Goal: Transaction & Acquisition: Purchase product/service

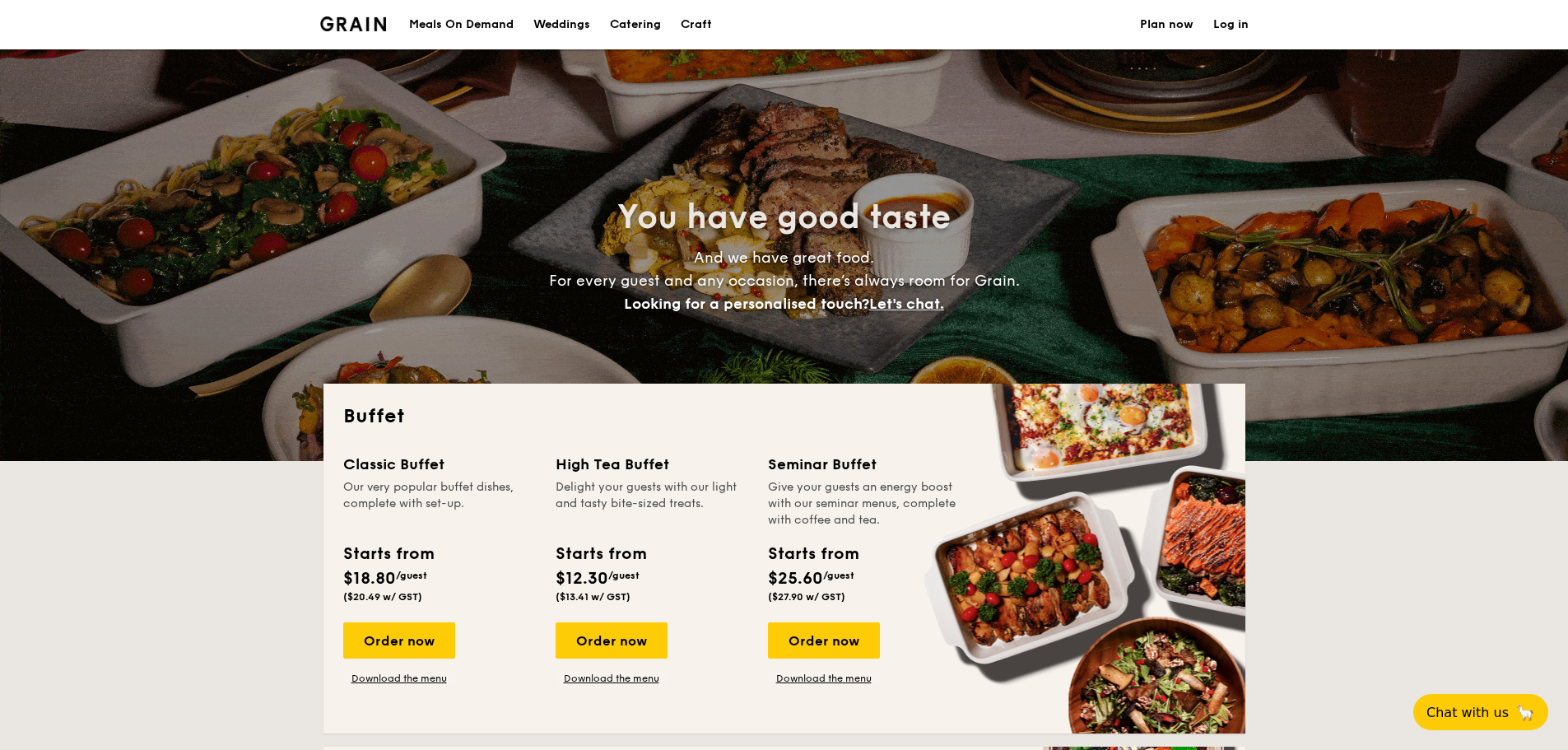
select select
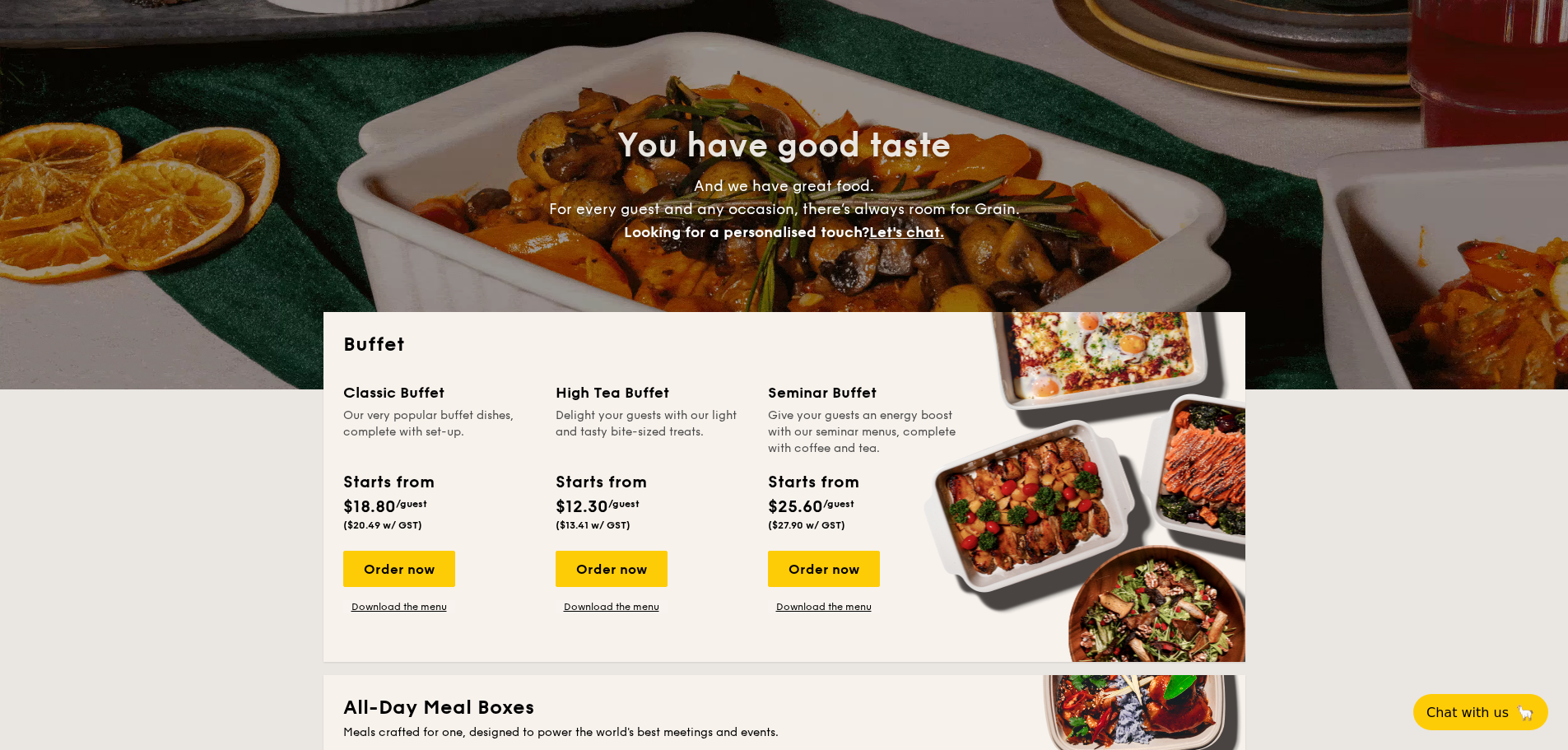
scroll to position [330, 0]
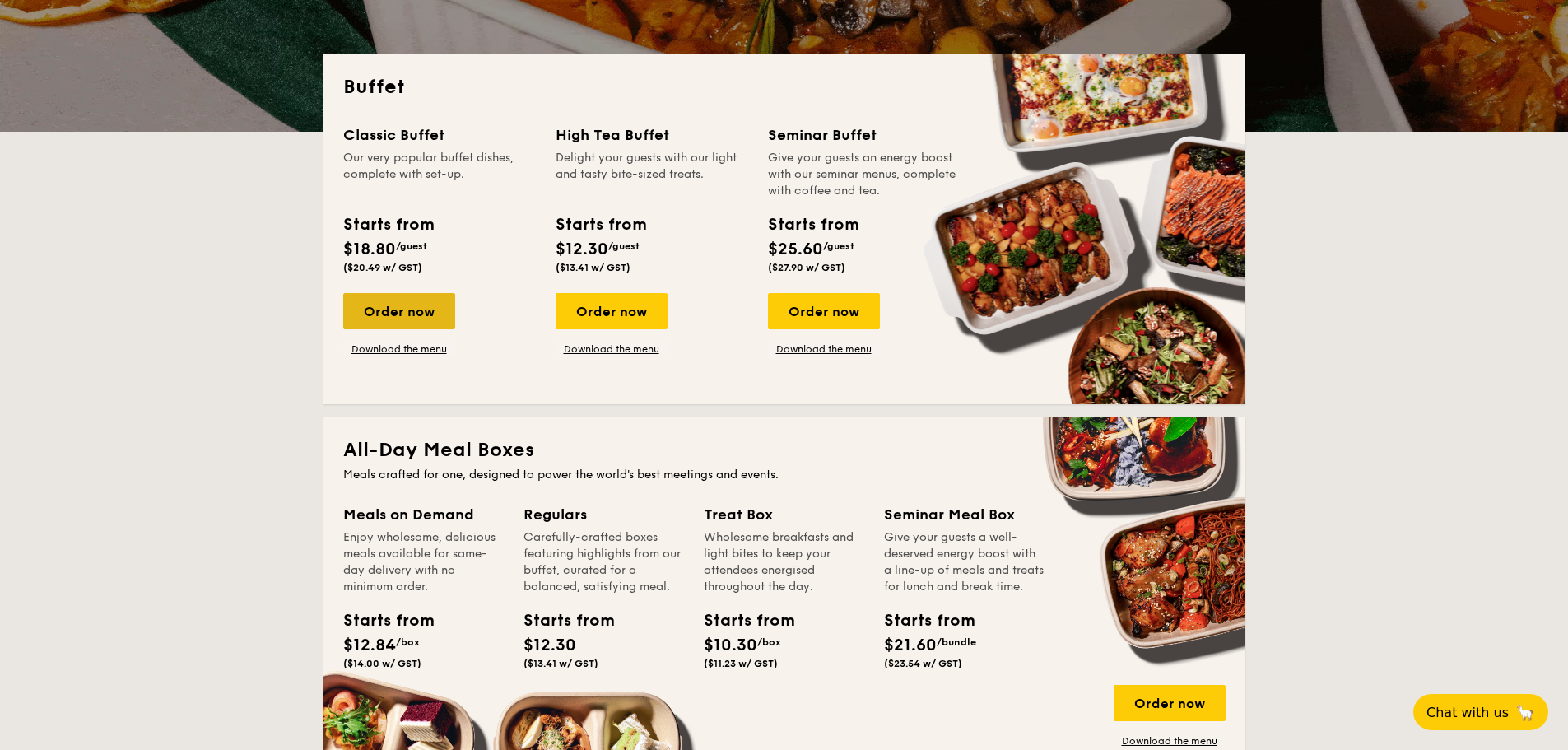
click at [392, 323] on div "Order now" at bounding box center [399, 311] width 112 height 36
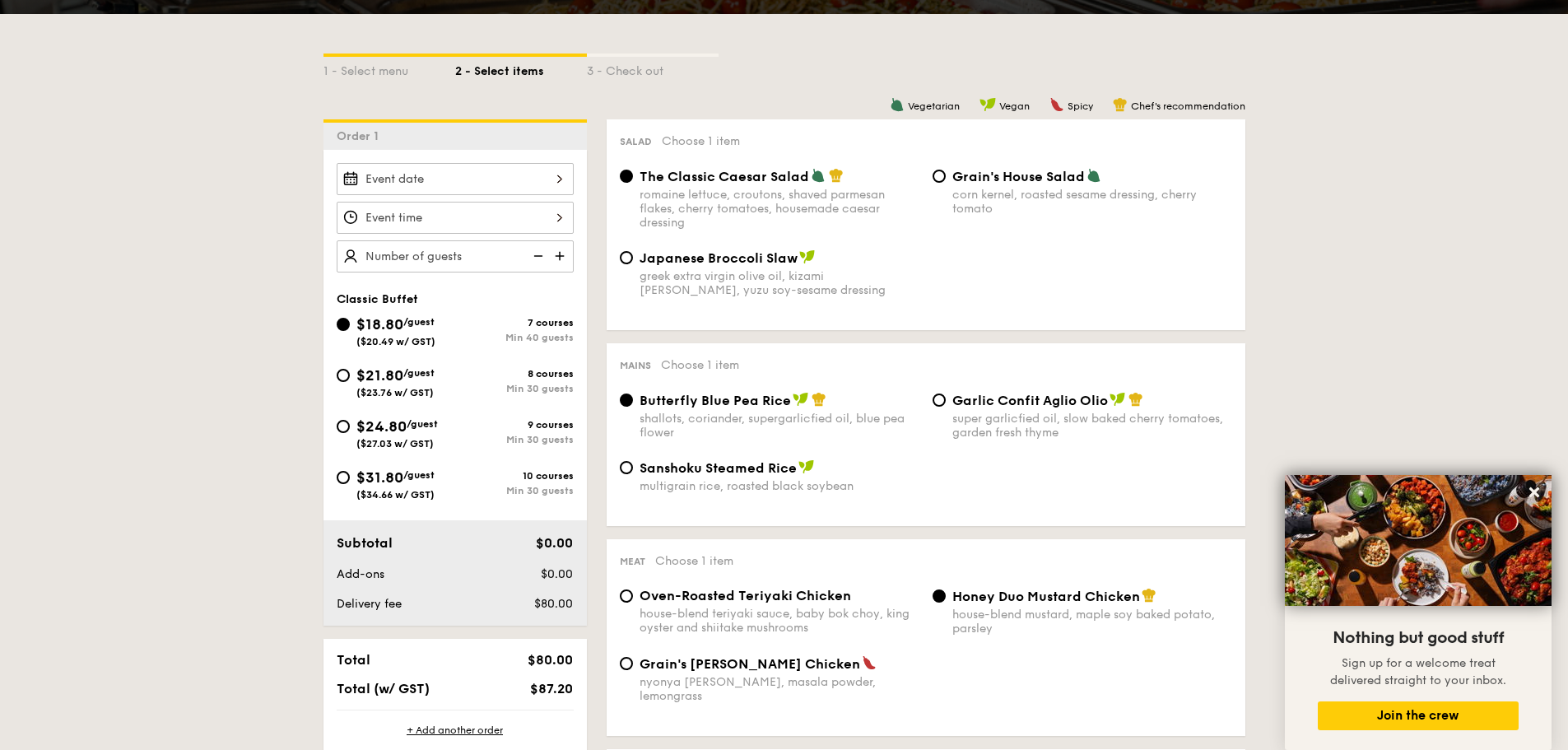
scroll to position [330, 0]
